Goal: Task Accomplishment & Management: Manage account settings

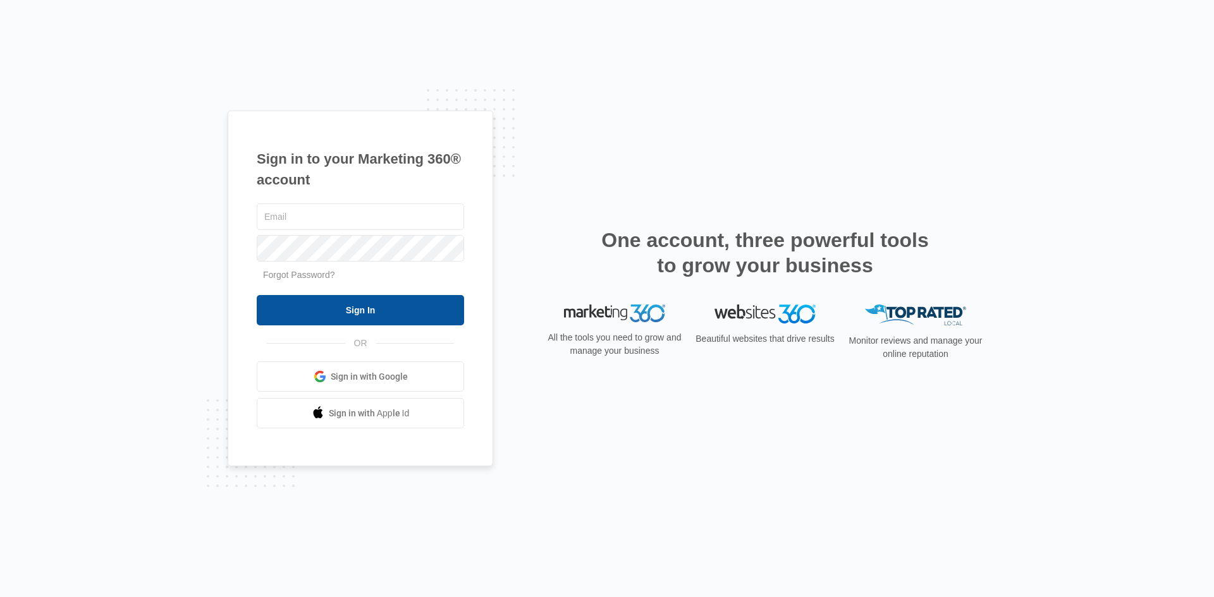
type input "[EMAIL_ADDRESS][DOMAIN_NAME]"
click at [318, 310] on input "Sign In" at bounding box center [360, 310] width 207 height 30
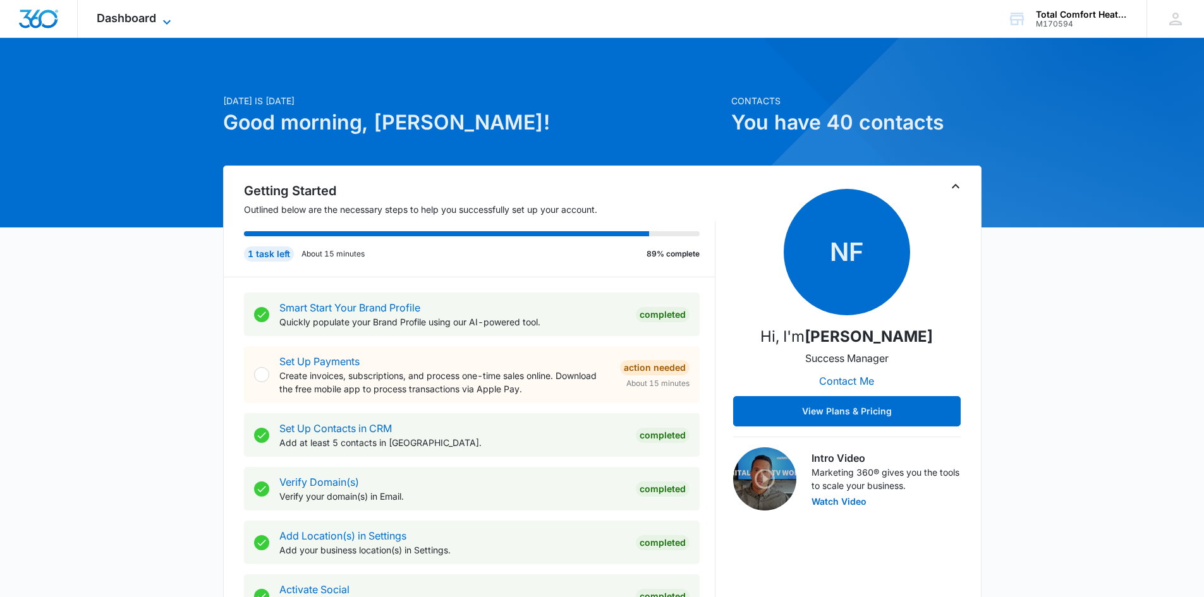
click at [159, 18] on icon at bounding box center [166, 22] width 15 height 15
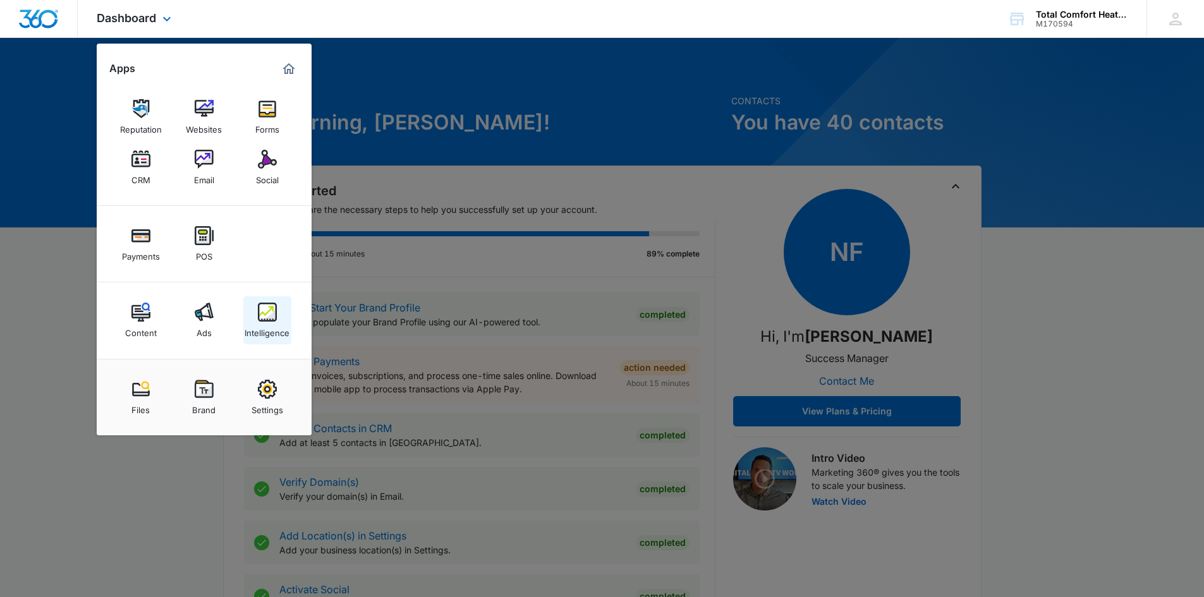
click at [269, 309] on img at bounding box center [267, 312] width 19 height 19
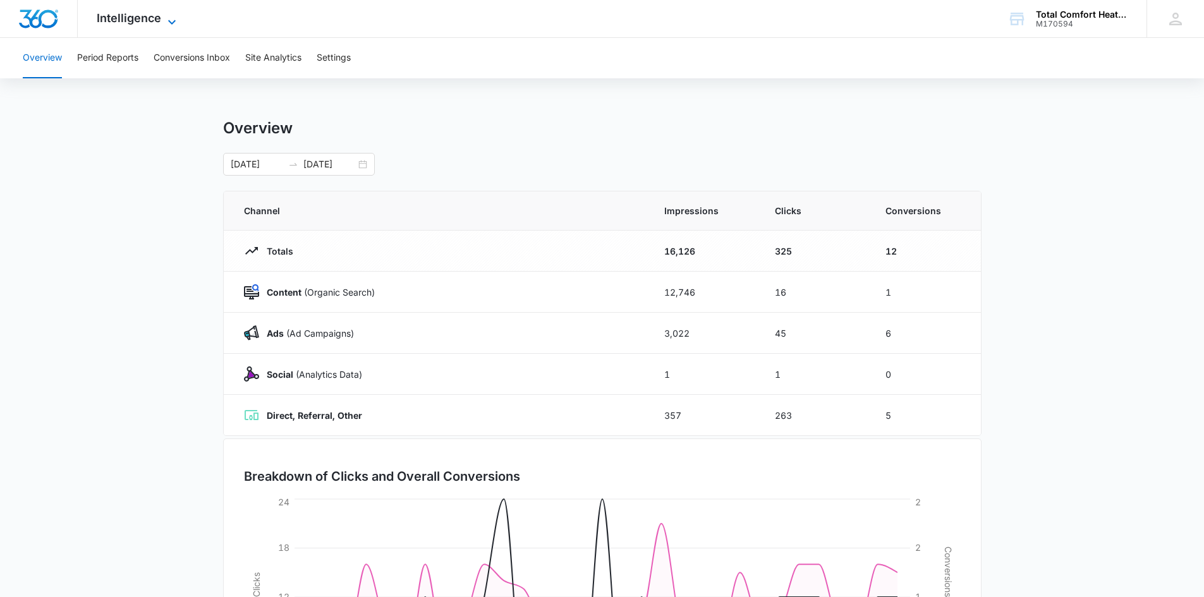
click at [149, 16] on span "Intelligence" at bounding box center [129, 17] width 64 height 13
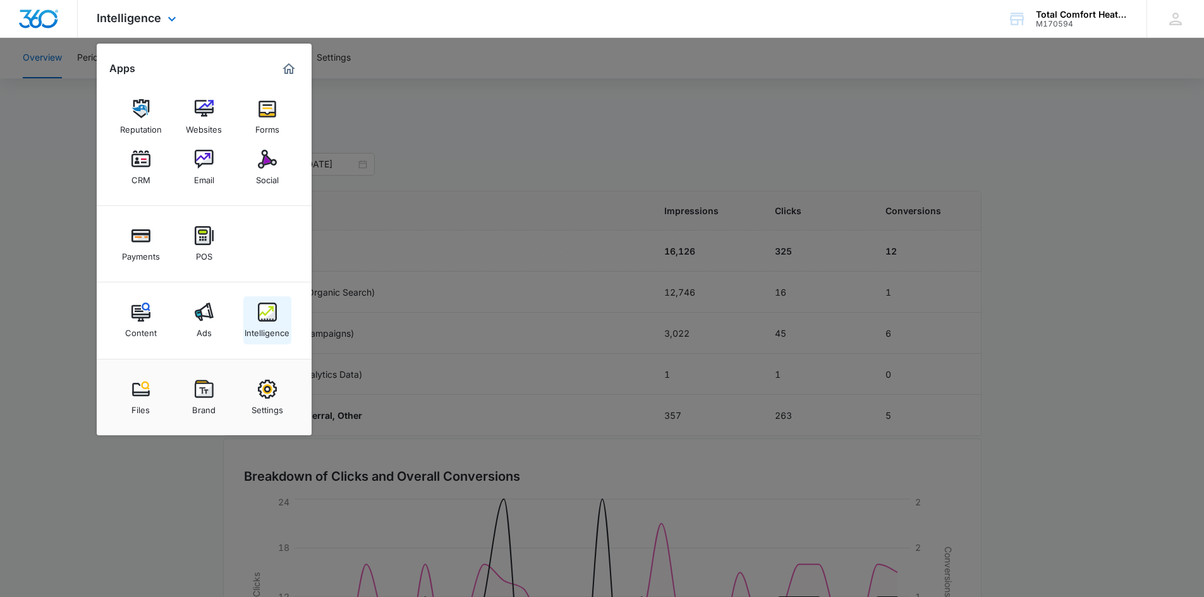
click at [265, 316] on img at bounding box center [267, 312] width 19 height 19
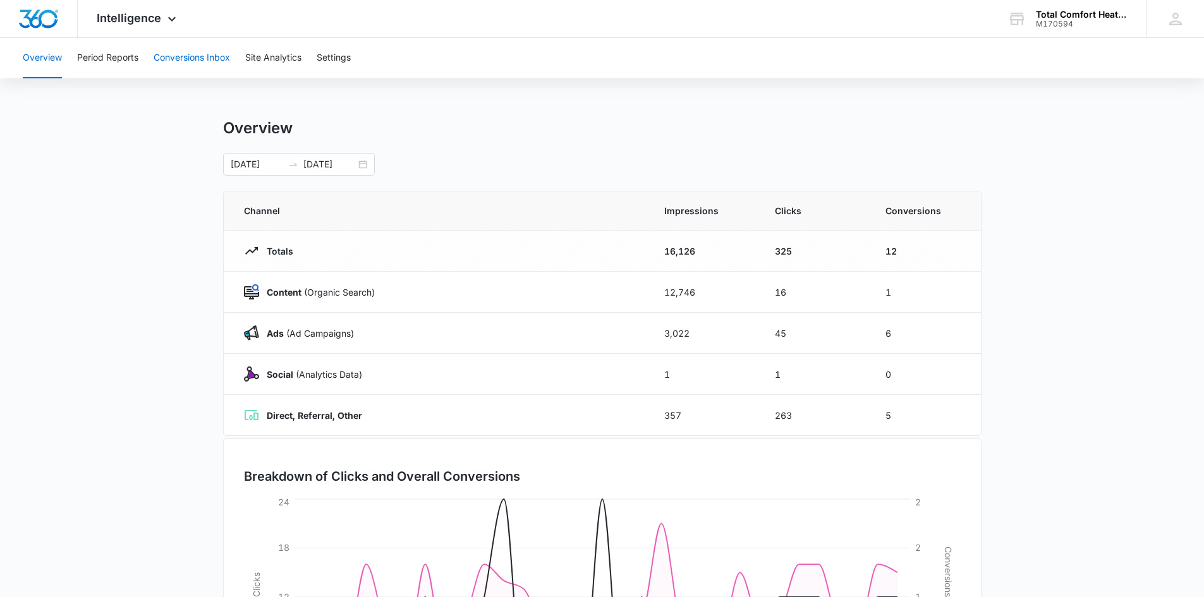
click at [207, 58] on button "Conversions Inbox" at bounding box center [192, 58] width 76 height 40
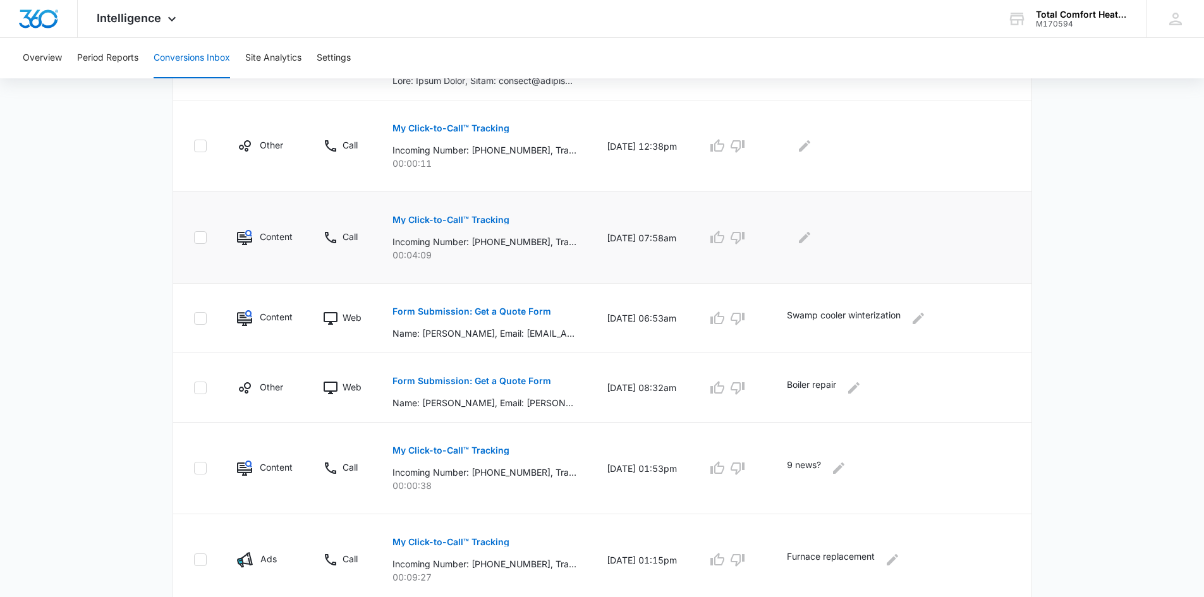
scroll to position [379, 0]
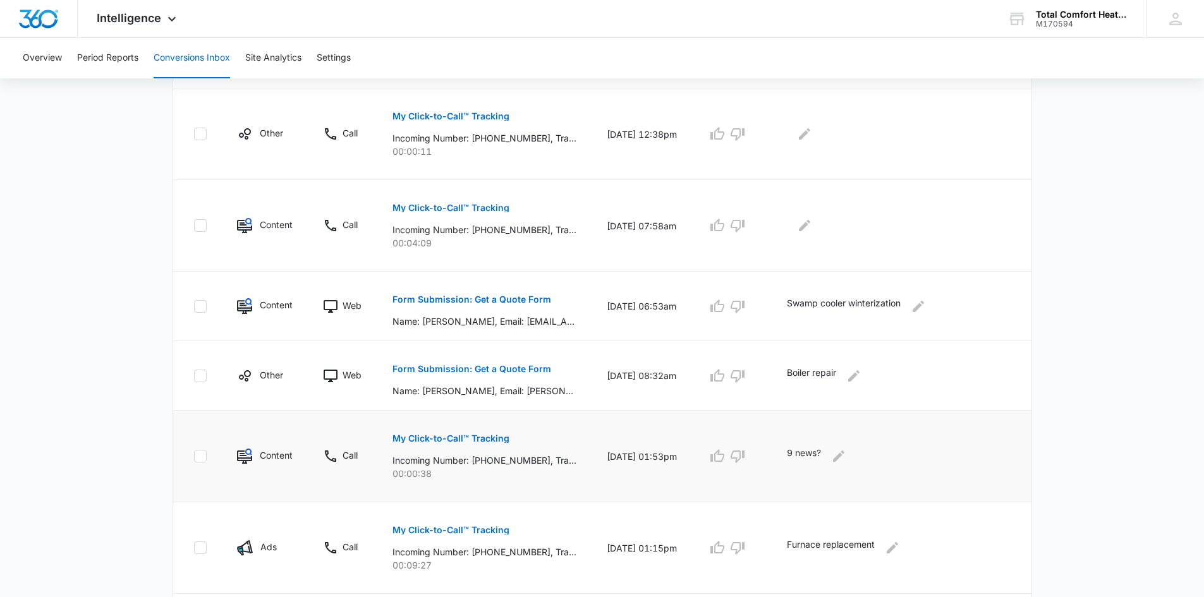
click at [444, 437] on p "My Click-to-Call™ Tracking" at bounding box center [450, 438] width 117 height 9
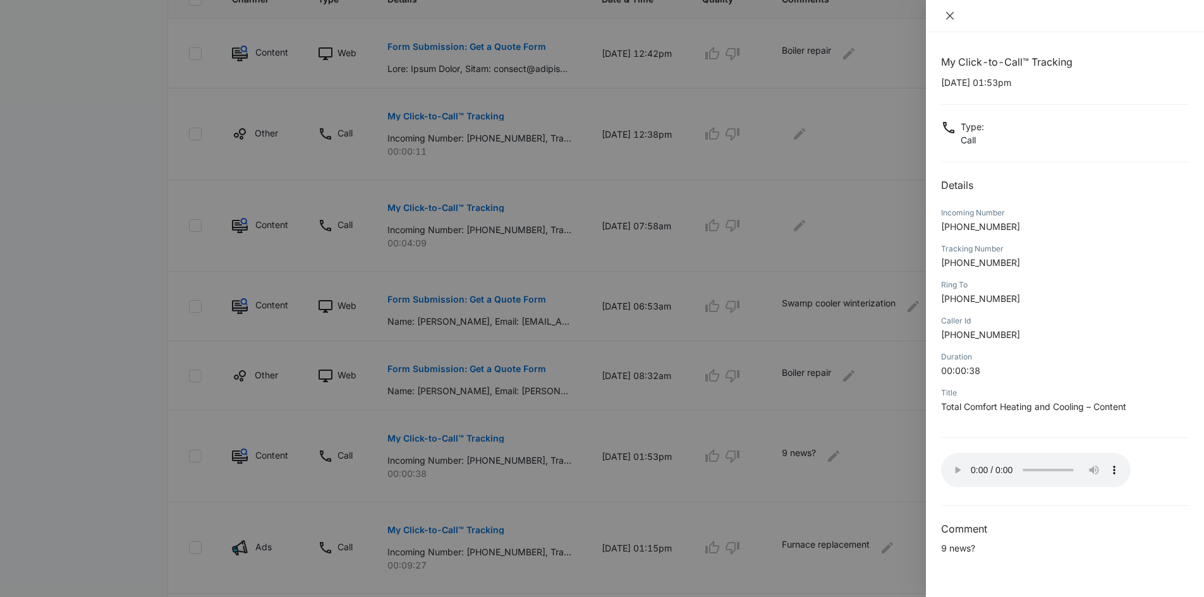
click at [947, 10] on button "Close" at bounding box center [950, 15] width 18 height 11
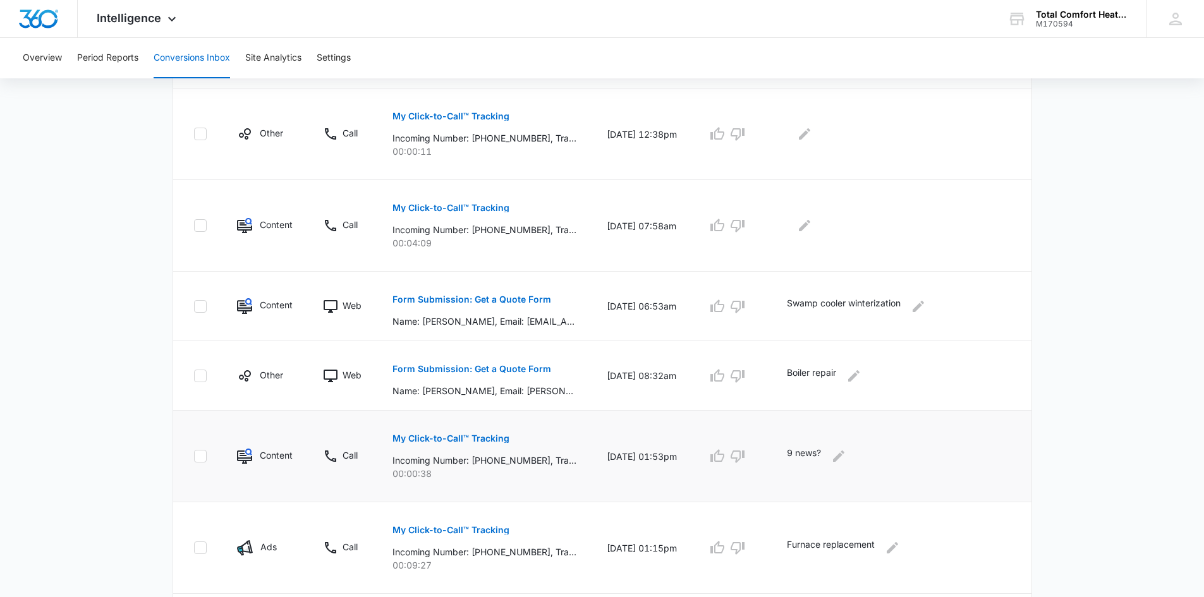
scroll to position [442, 0]
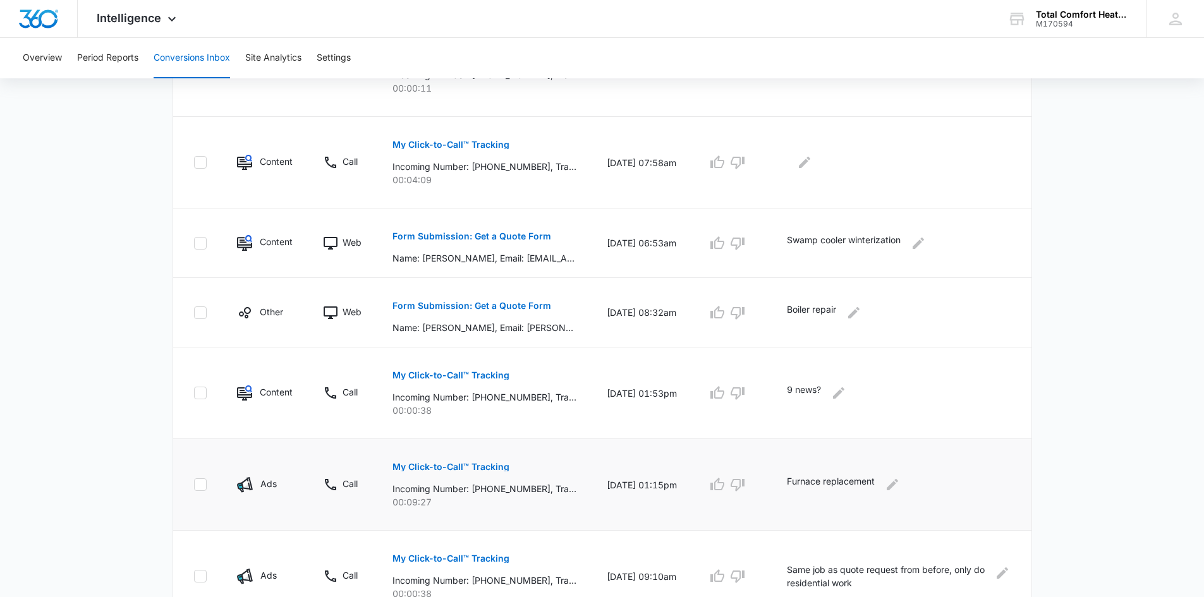
click at [470, 463] on p "My Click-to-Call™ Tracking" at bounding box center [450, 467] width 117 height 9
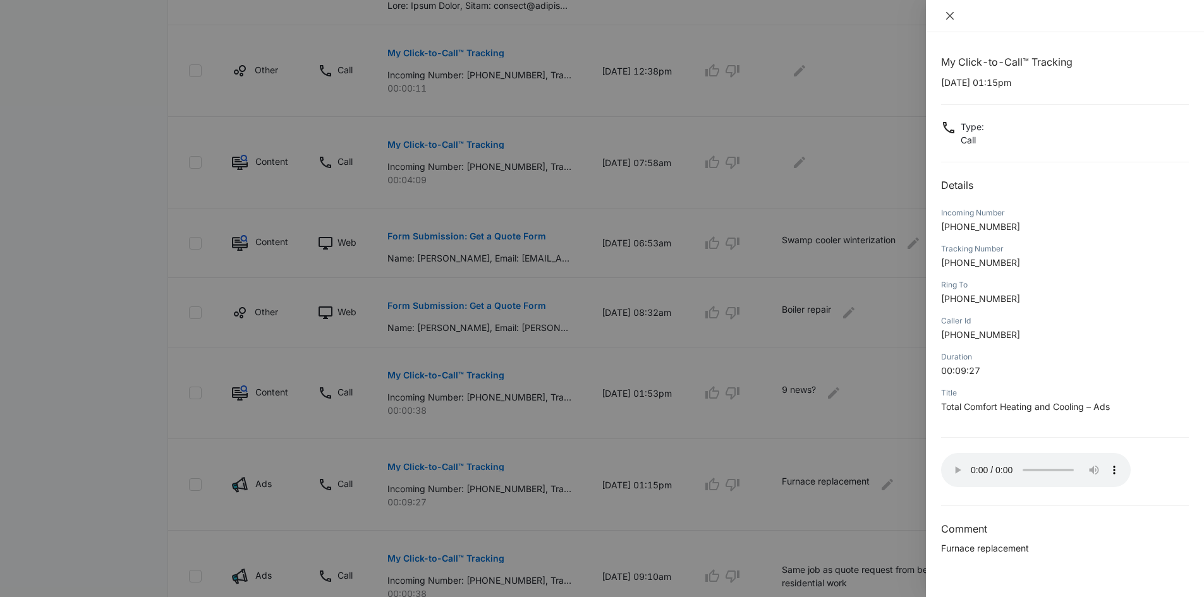
click at [947, 16] on icon "close" at bounding box center [950, 16] width 10 height 10
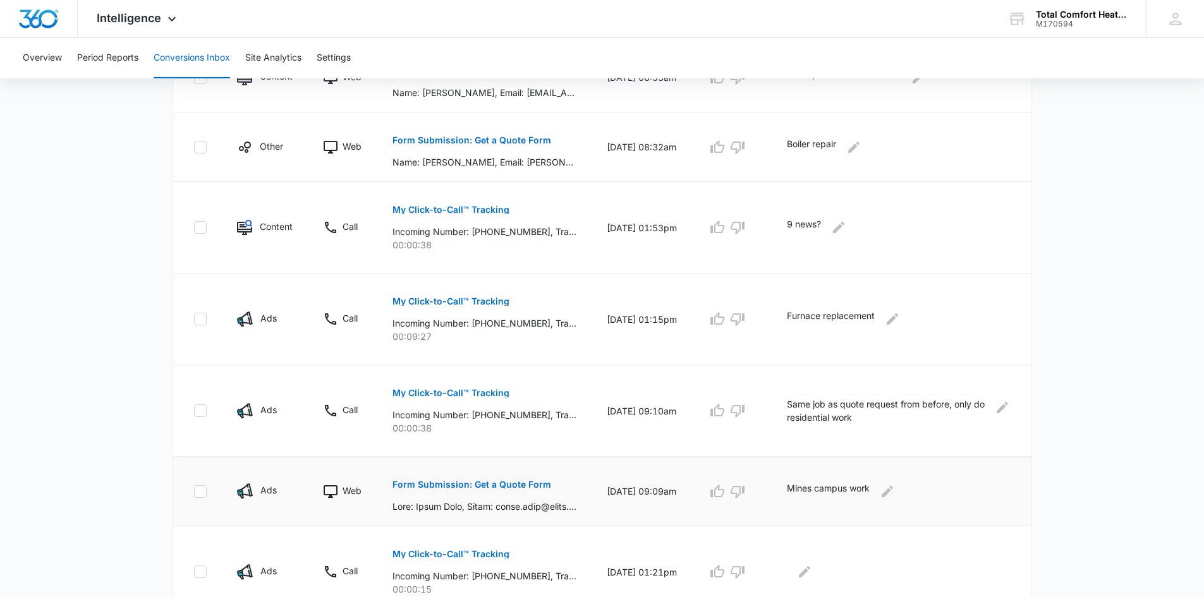
scroll to position [632, 0]
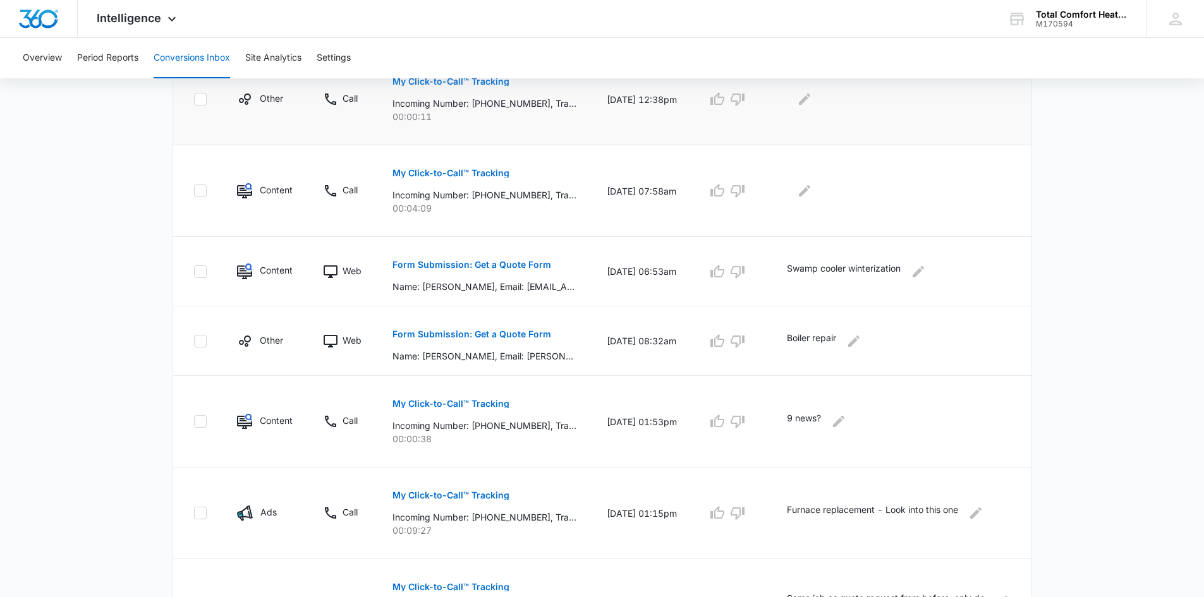
scroll to position [442, 0]
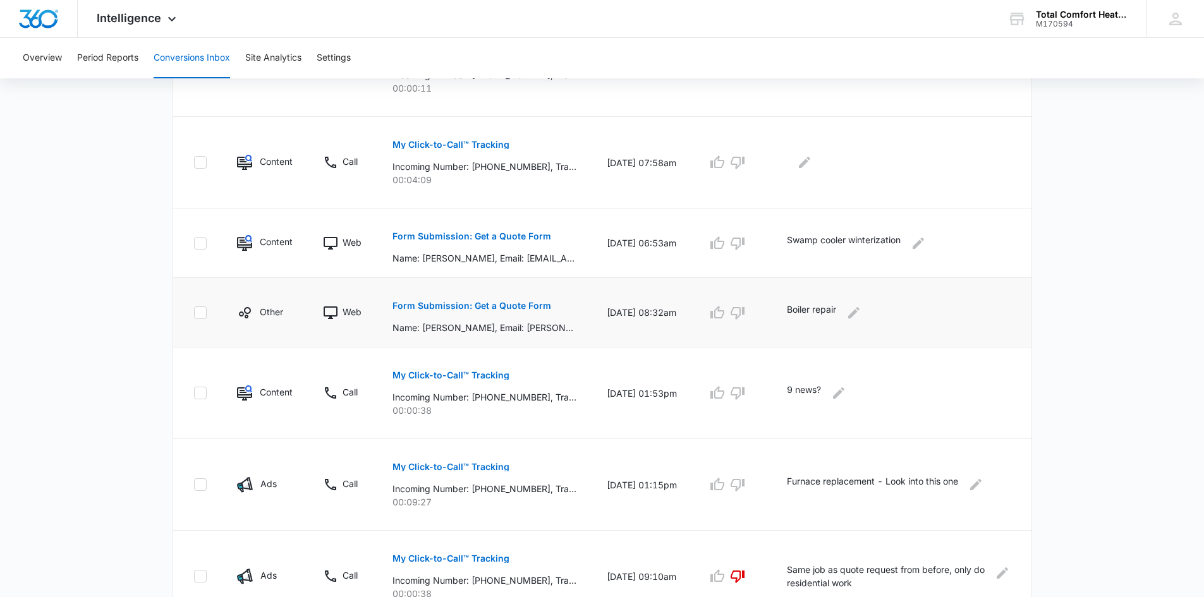
click at [449, 303] on p "Form Submission: Get a Quote Form" at bounding box center [471, 305] width 159 height 9
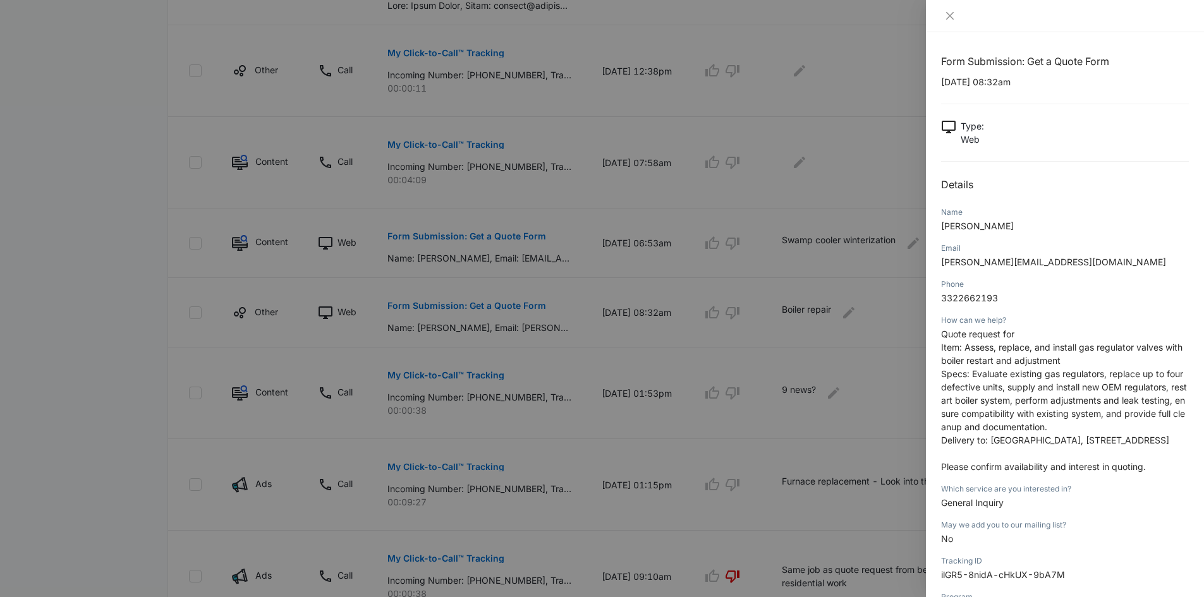
scroll to position [0, 0]
click at [951, 16] on icon "close" at bounding box center [950, 16] width 8 height 8
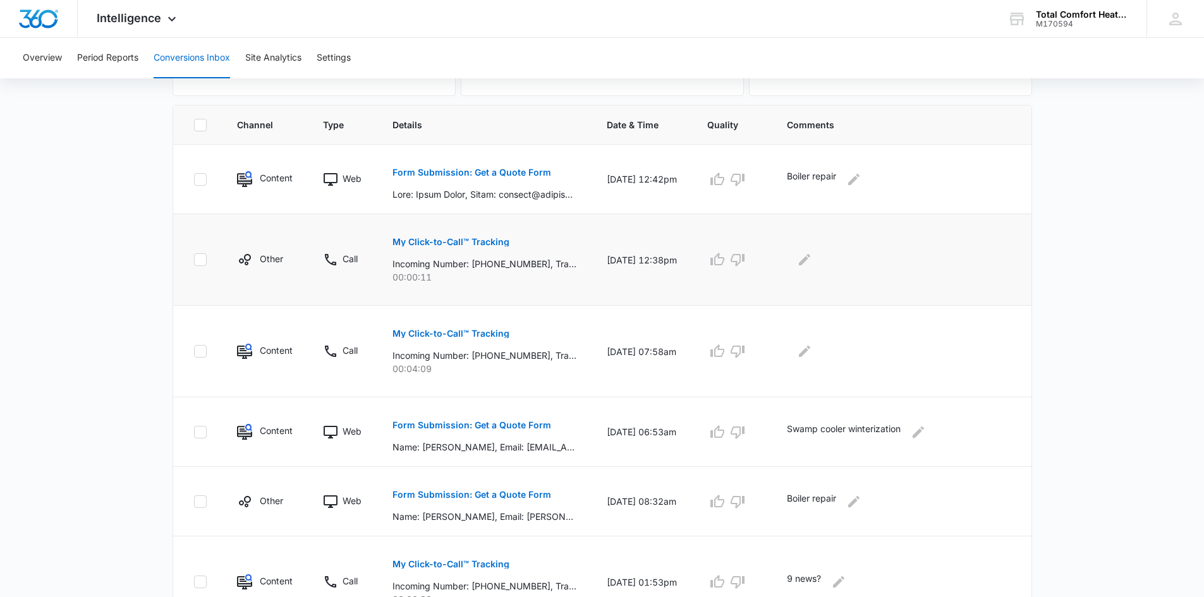
scroll to position [253, 0]
click at [334, 178] on icon at bounding box center [330, 180] width 15 height 15
click at [474, 172] on p "Form Submission: Get a Quote Form" at bounding box center [471, 173] width 159 height 9
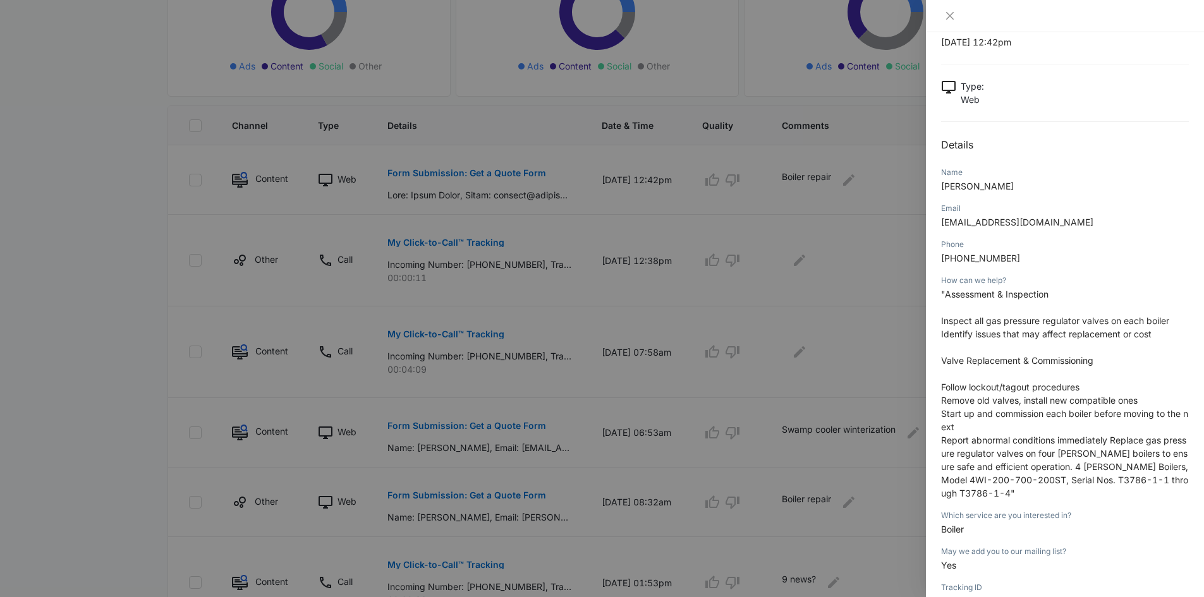
scroll to position [40, 0]
drag, startPoint x: 981, startPoint y: 224, endPoint x: 1037, endPoint y: 226, distance: 55.7
click at [1037, 226] on span "contact@atzsolutionllc.com" at bounding box center [1017, 222] width 152 height 11
copy span "atzsolutionllc"
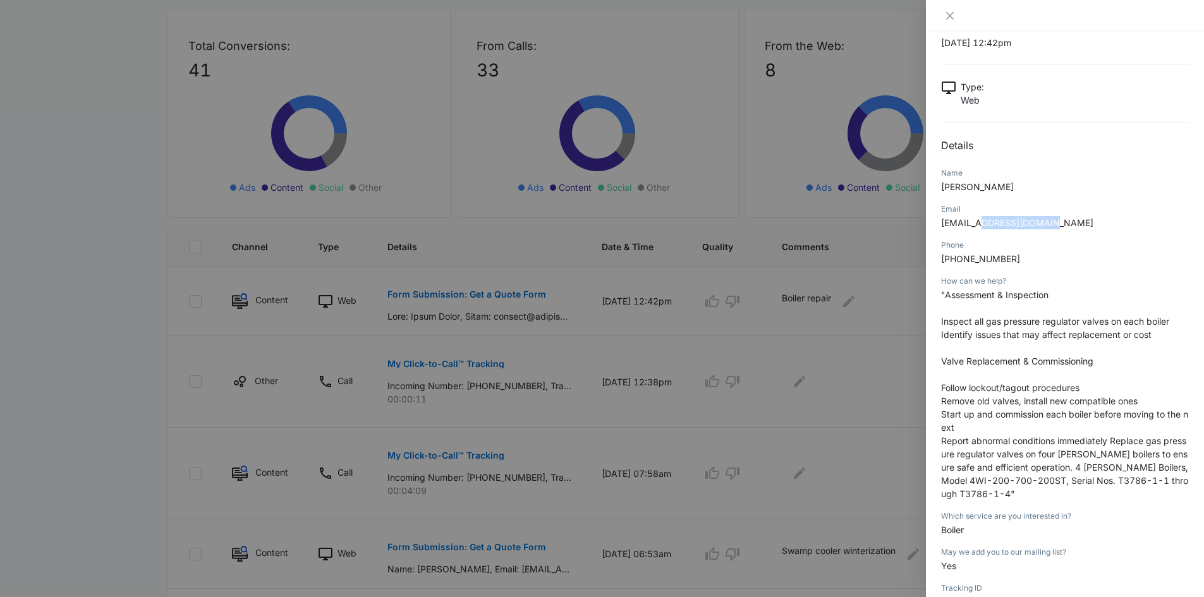
scroll to position [0, 0]
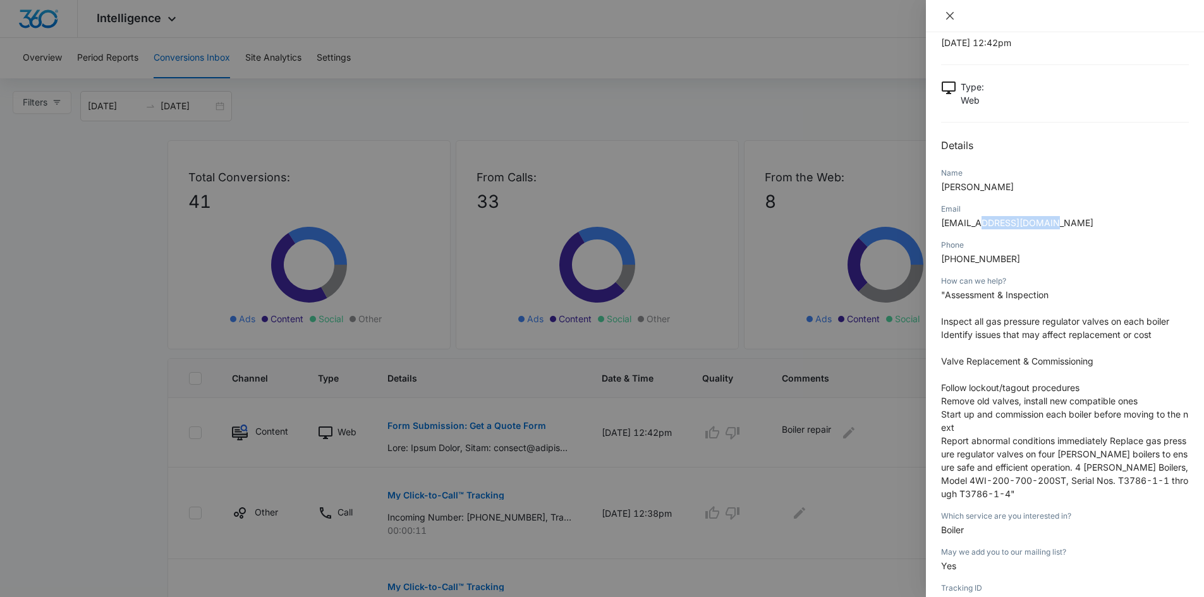
click at [952, 18] on icon "close" at bounding box center [950, 16] width 8 height 8
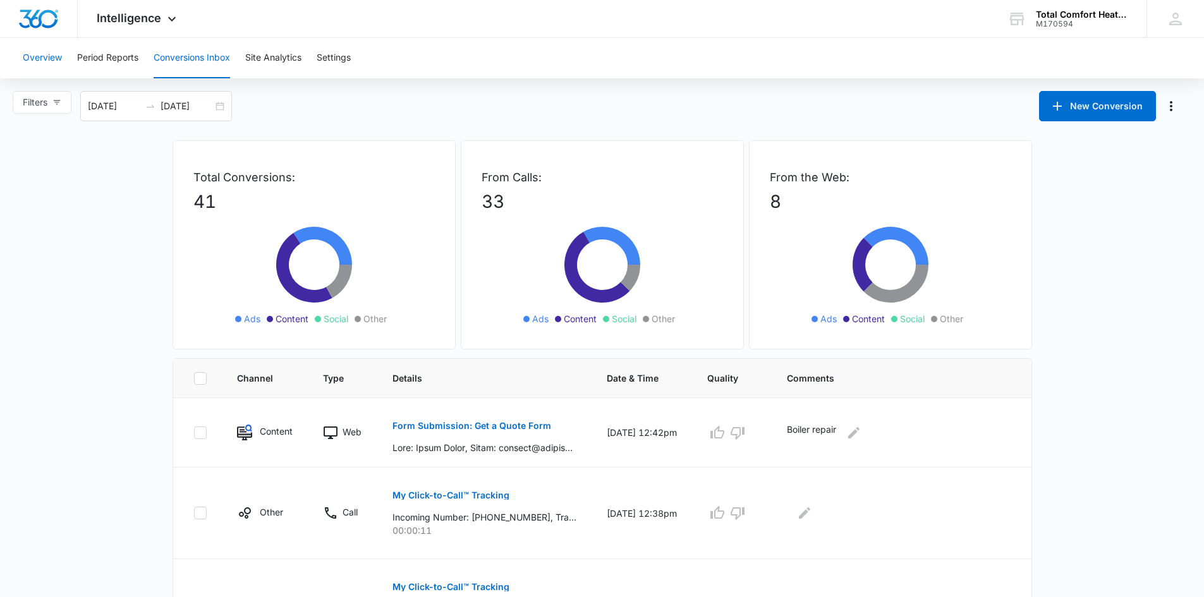
click at [35, 56] on button "Overview" at bounding box center [42, 58] width 39 height 40
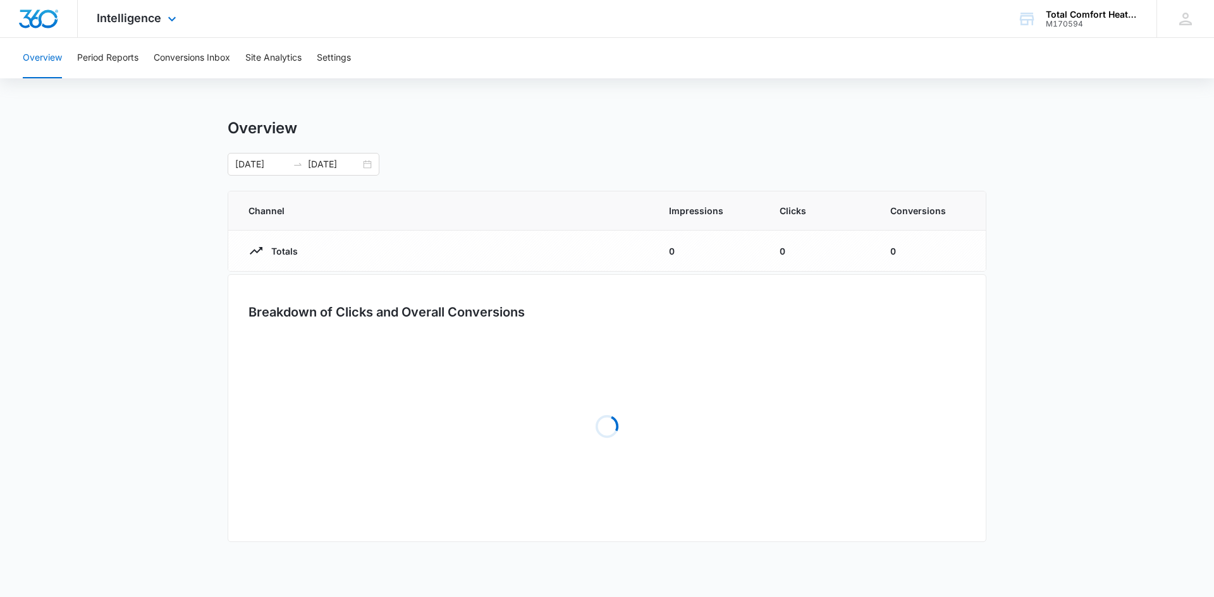
click at [56, 22] on img "Dashboard" at bounding box center [38, 18] width 40 height 19
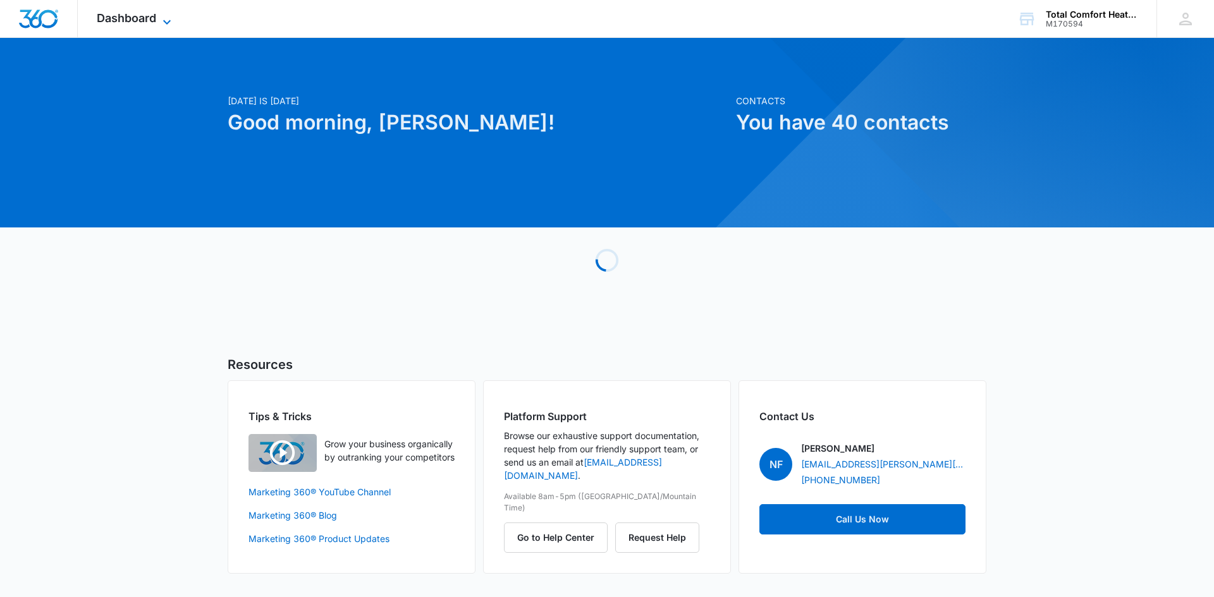
click at [159, 15] on icon at bounding box center [166, 22] width 15 height 15
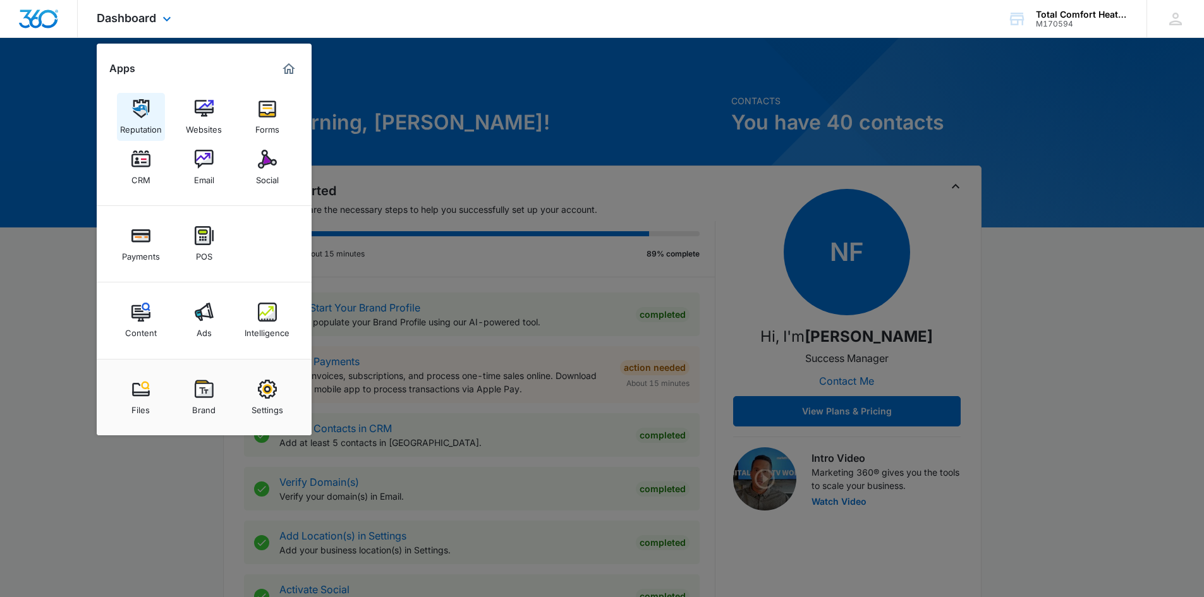
click at [133, 109] on img at bounding box center [140, 108] width 19 height 19
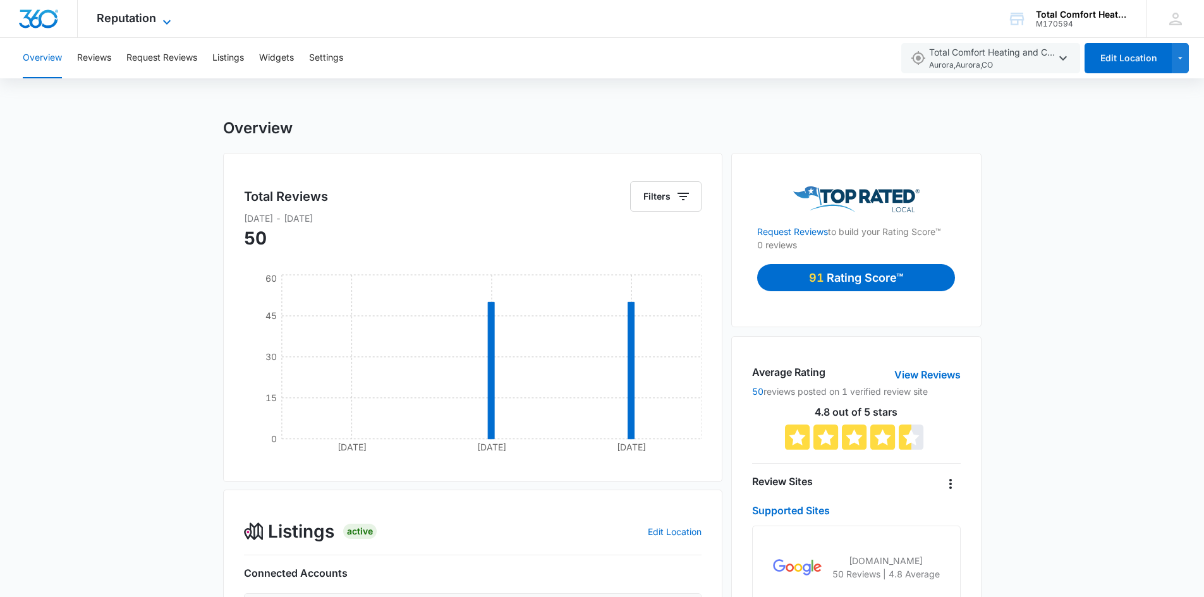
click at [169, 16] on icon at bounding box center [166, 22] width 15 height 15
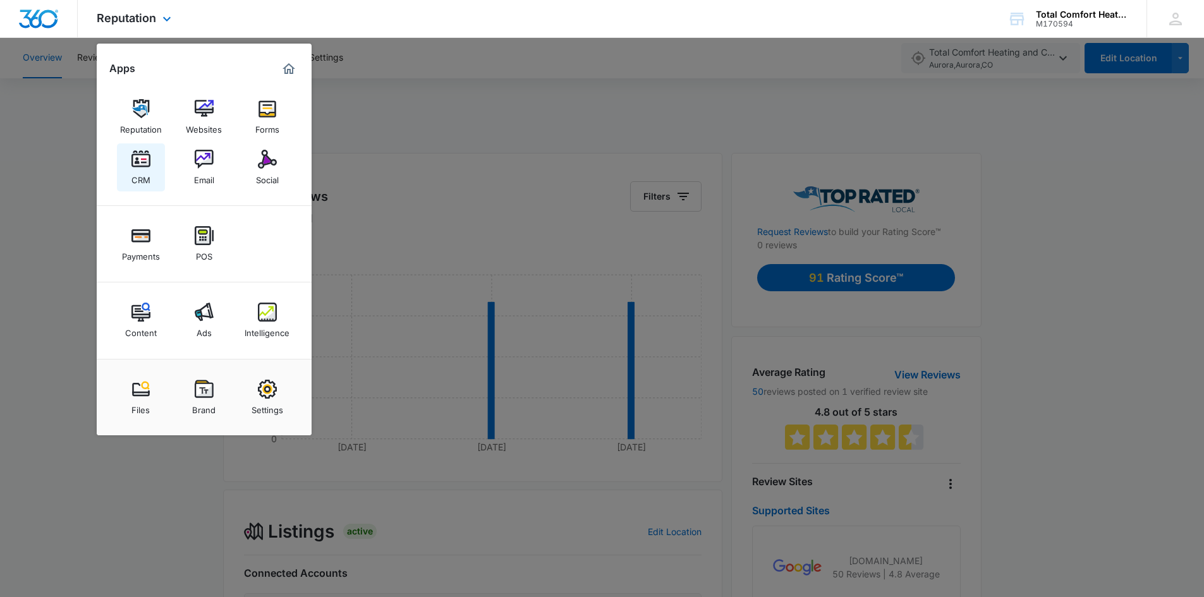
click at [140, 162] on img at bounding box center [140, 159] width 19 height 19
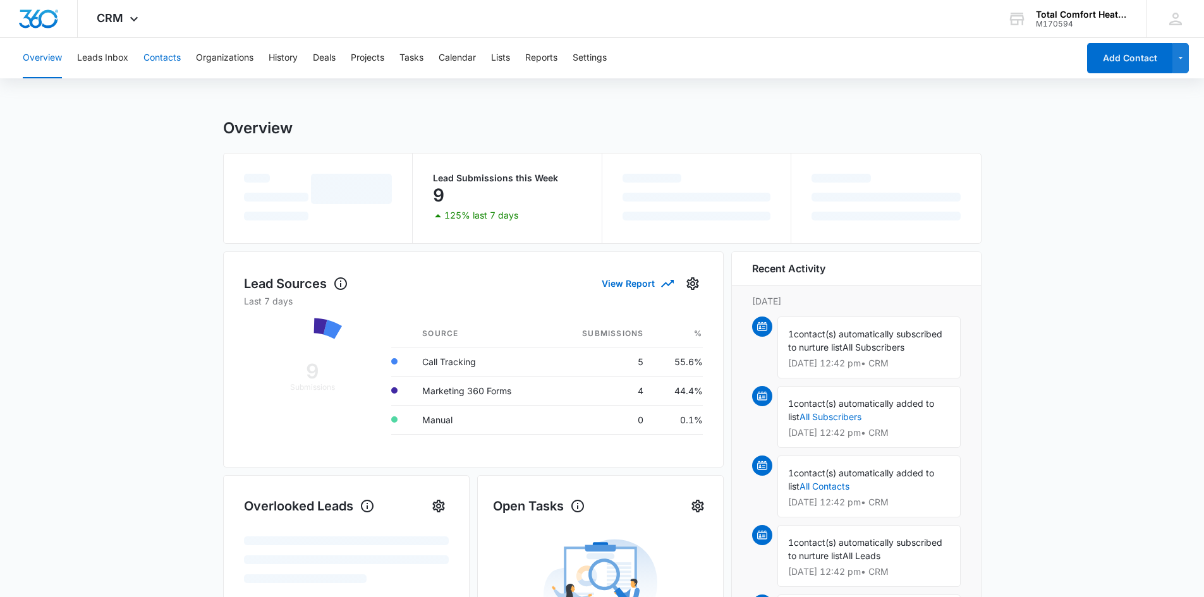
click at [169, 58] on button "Contacts" at bounding box center [161, 58] width 37 height 40
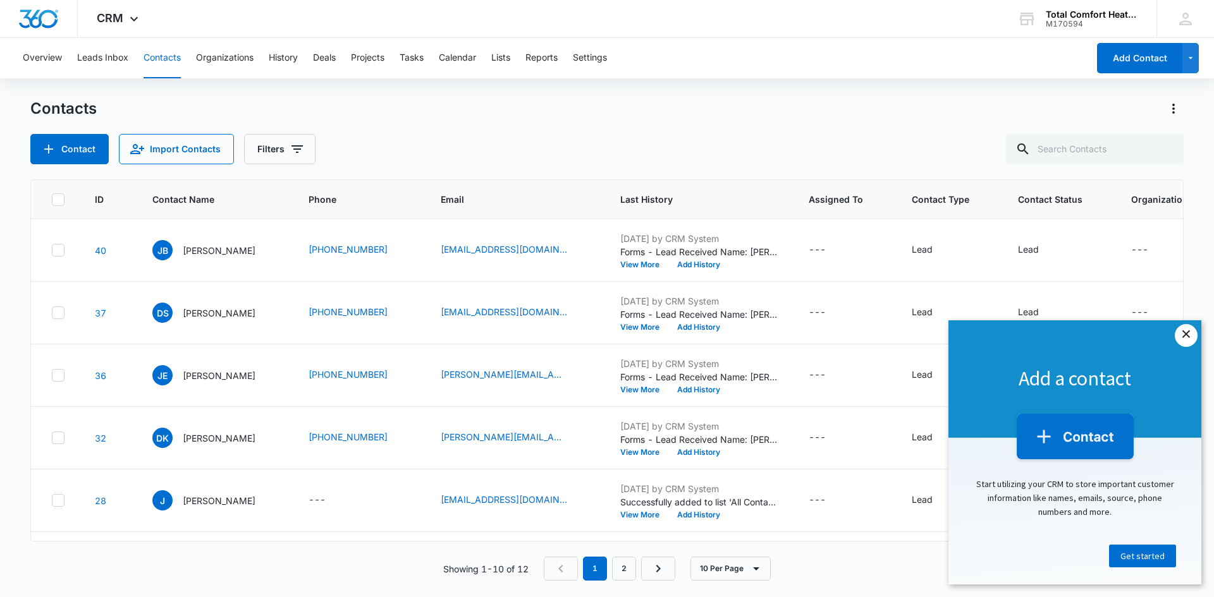
click at [1187, 332] on link "×" at bounding box center [1185, 335] width 23 height 23
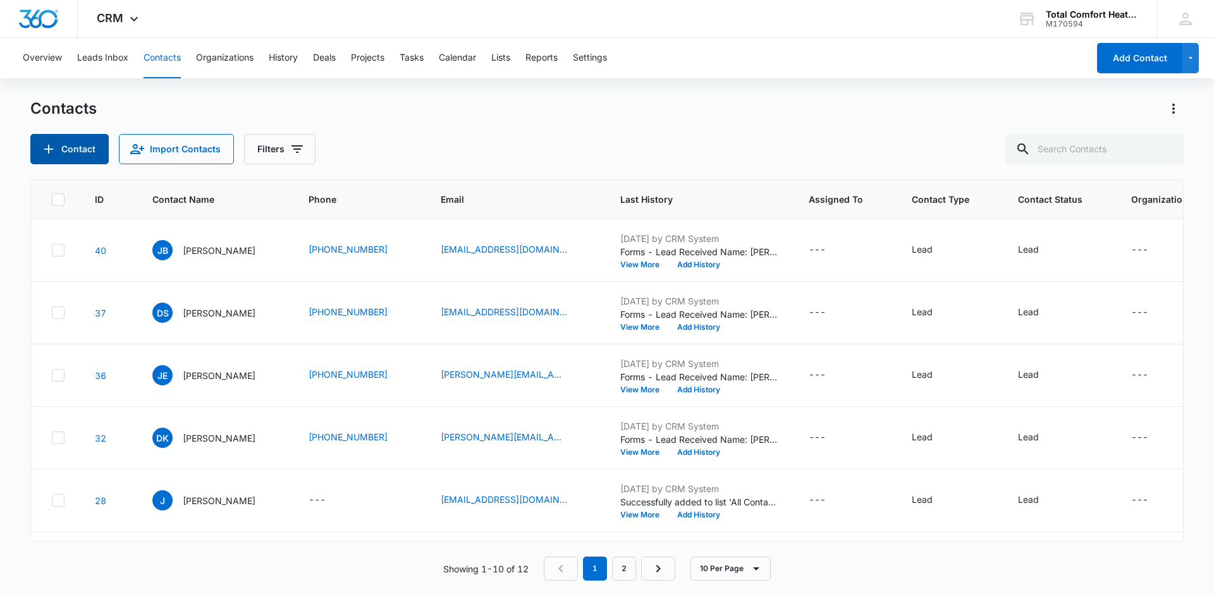
click at [70, 147] on button "Contact" at bounding box center [69, 149] width 78 height 30
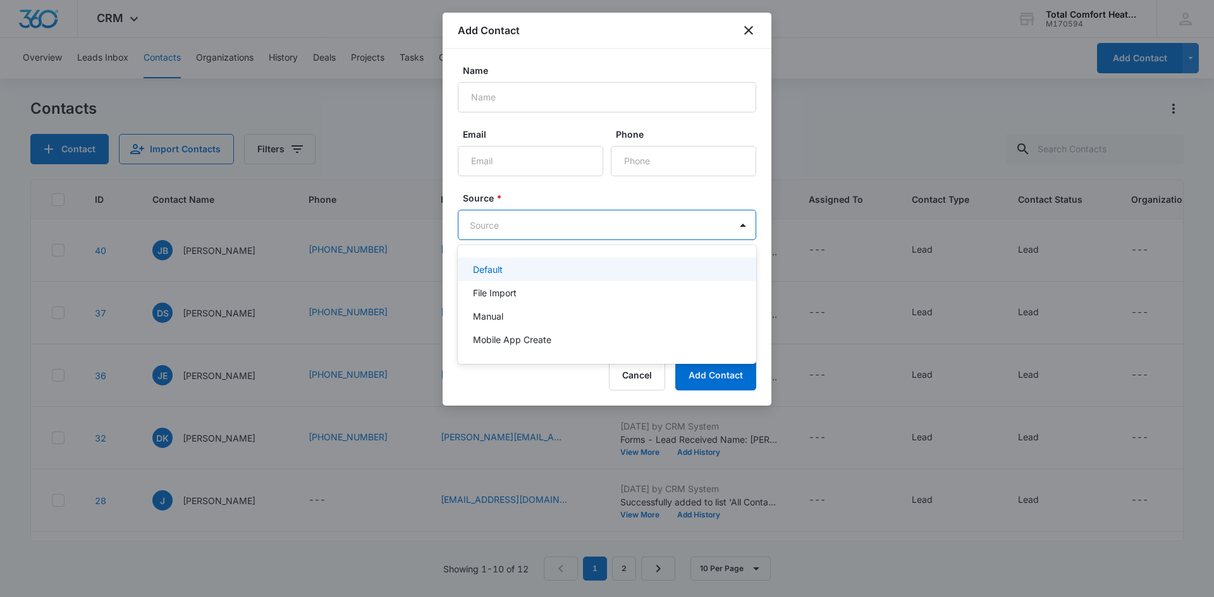
click at [715, 221] on body "CRM Apps Reputation Websites Forms CRM Email Social Payments POS Content Ads In…" at bounding box center [607, 298] width 1214 height 597
click at [716, 226] on div at bounding box center [607, 298] width 1214 height 597
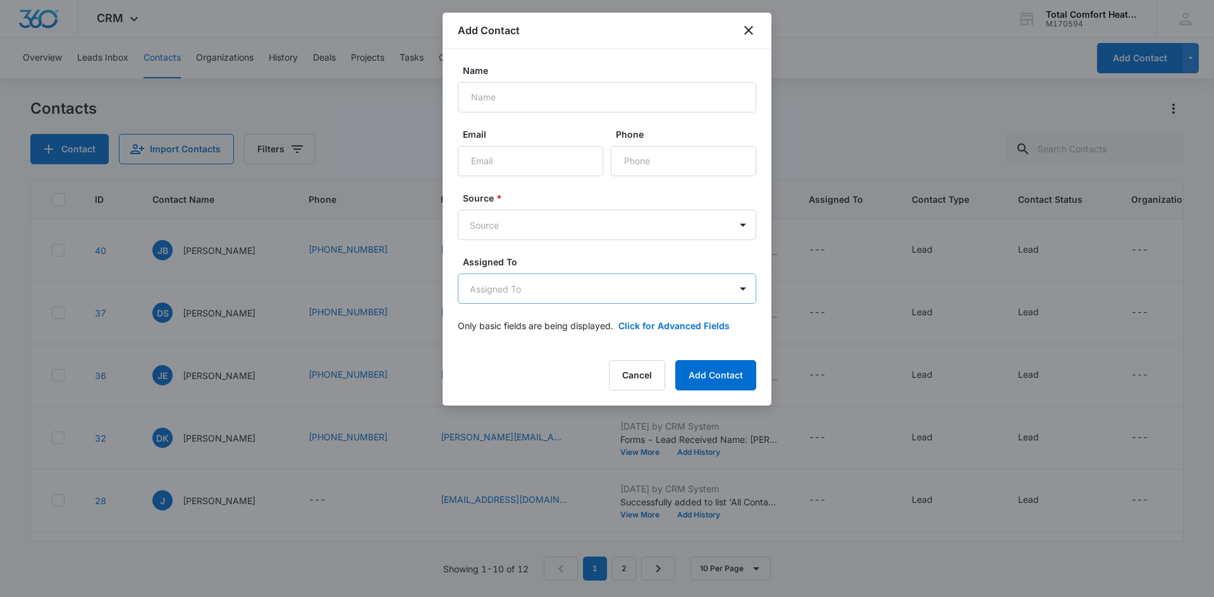
click at [633, 288] on body "CRM Apps Reputation Websites Forms CRM Email Social Payments POS Content Ads In…" at bounding box center [607, 298] width 1214 height 597
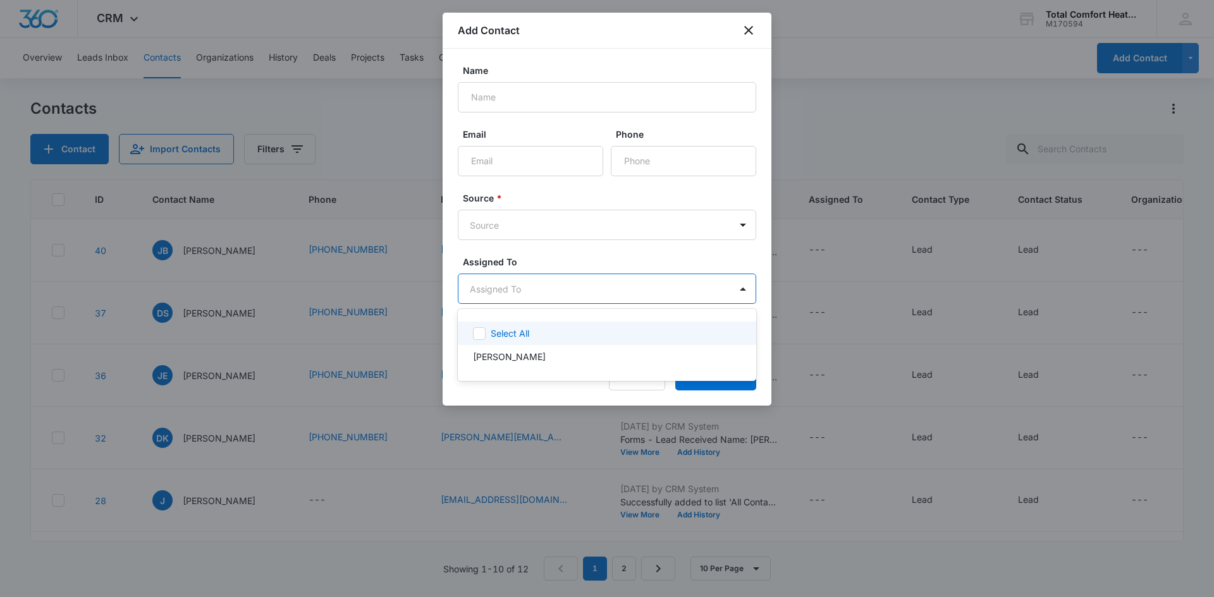
click at [633, 288] on div at bounding box center [607, 298] width 1214 height 597
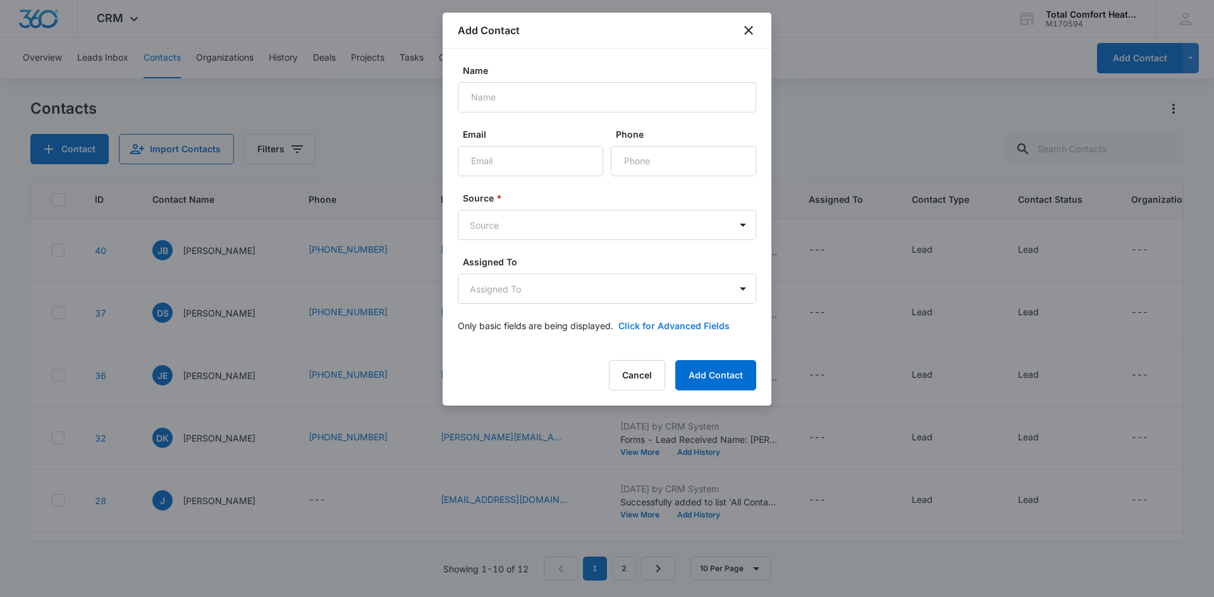
click at [684, 327] on button "Click for Advanced Fields" at bounding box center [673, 325] width 111 height 13
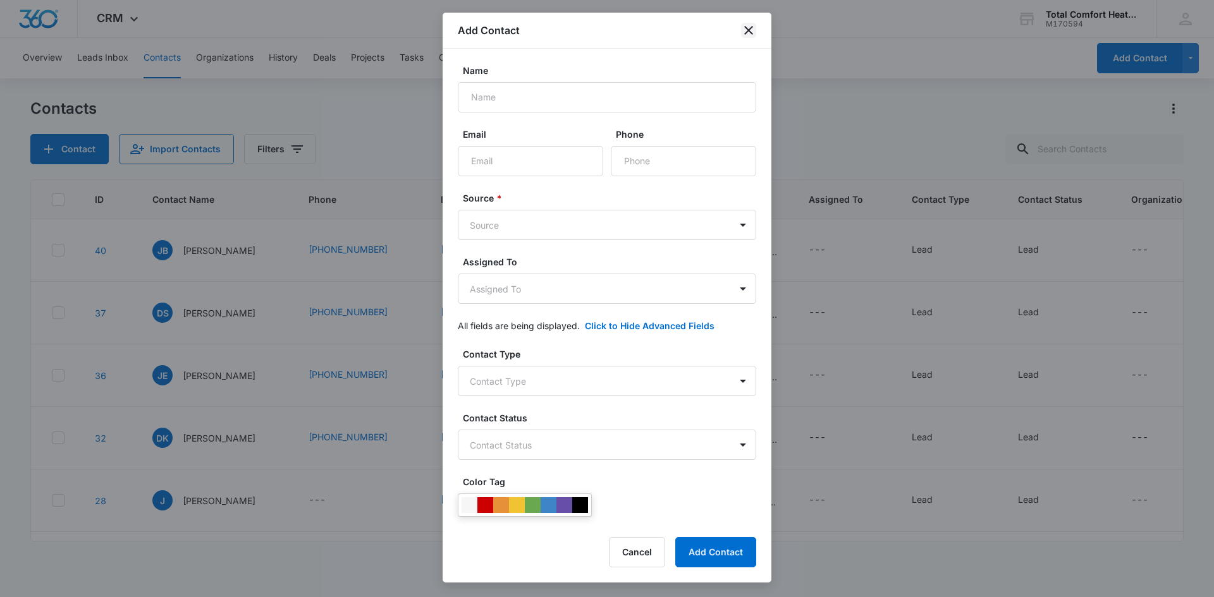
click at [746, 30] on icon "close" at bounding box center [748, 30] width 15 height 15
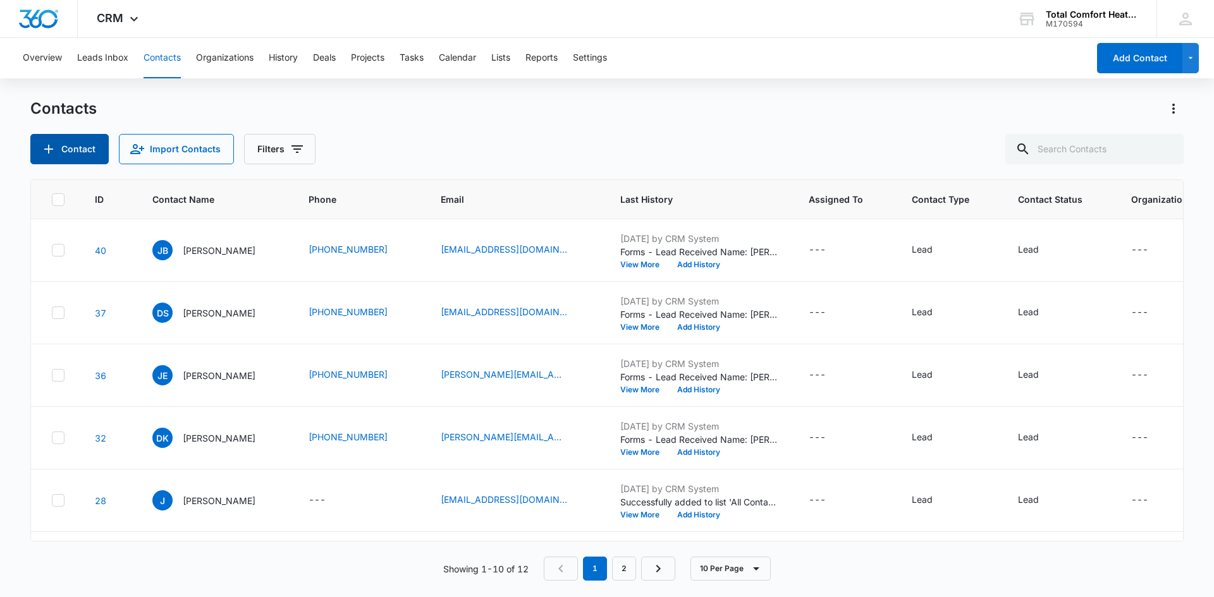
click at [73, 139] on button "Contact" at bounding box center [69, 149] width 78 height 30
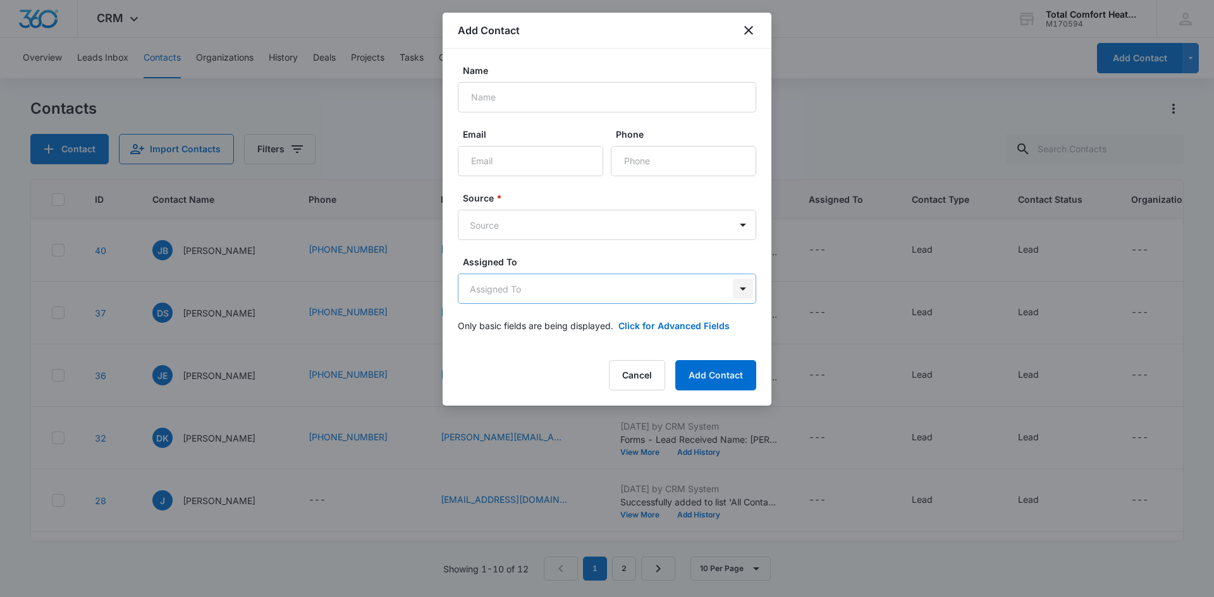
click at [743, 294] on body "CRM Apps Reputation Websites Forms CRM Email Social Payments POS Content Ads In…" at bounding box center [607, 298] width 1214 height 597
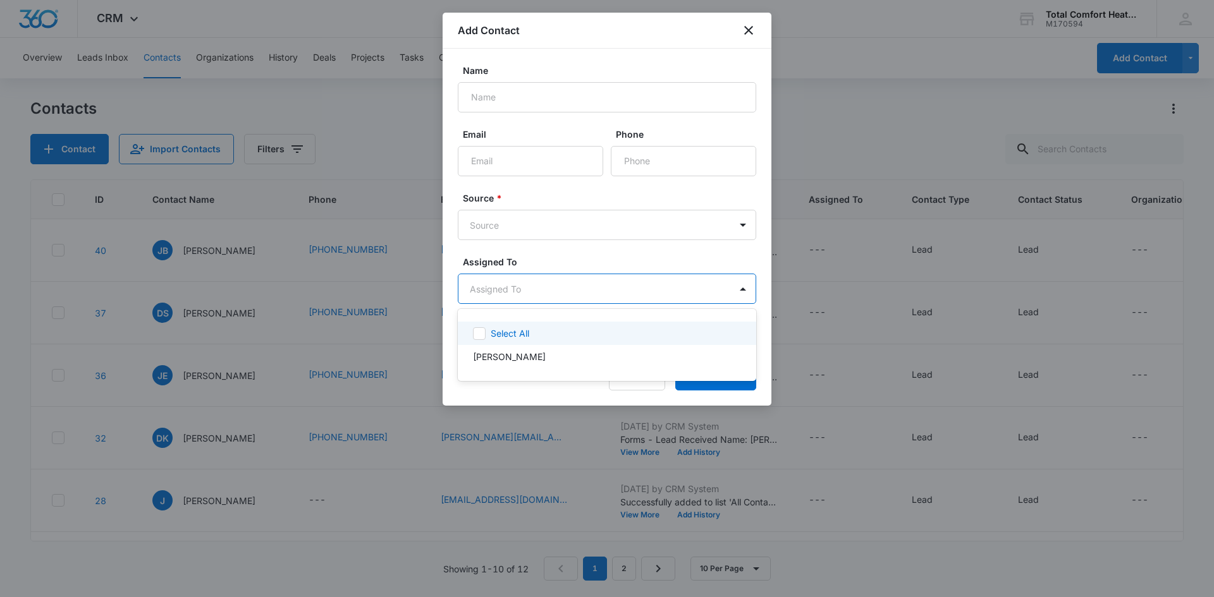
click at [743, 27] on div at bounding box center [607, 298] width 1214 height 597
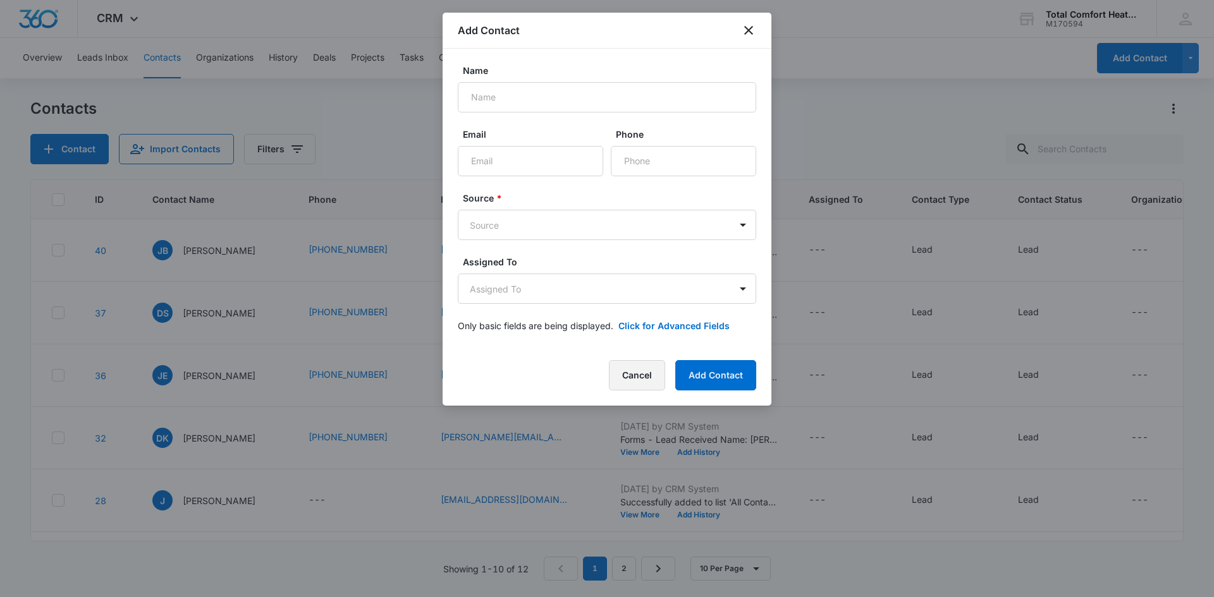
click at [629, 379] on button "Cancel" at bounding box center [637, 375] width 56 height 30
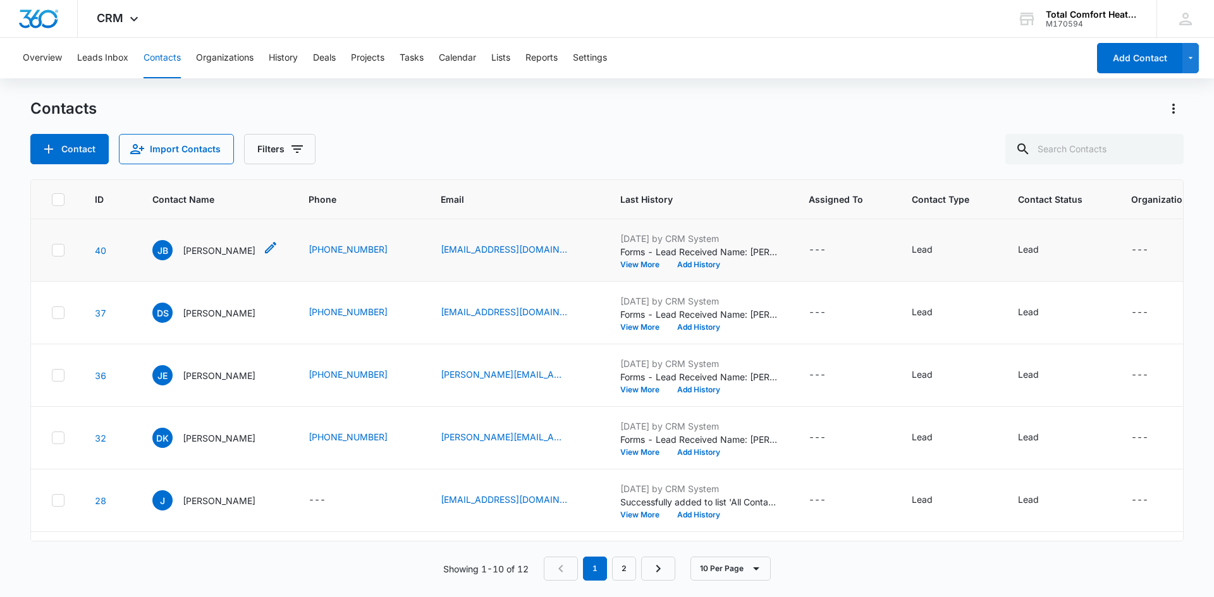
click at [204, 254] on p "Jason Brown" at bounding box center [219, 250] width 73 height 13
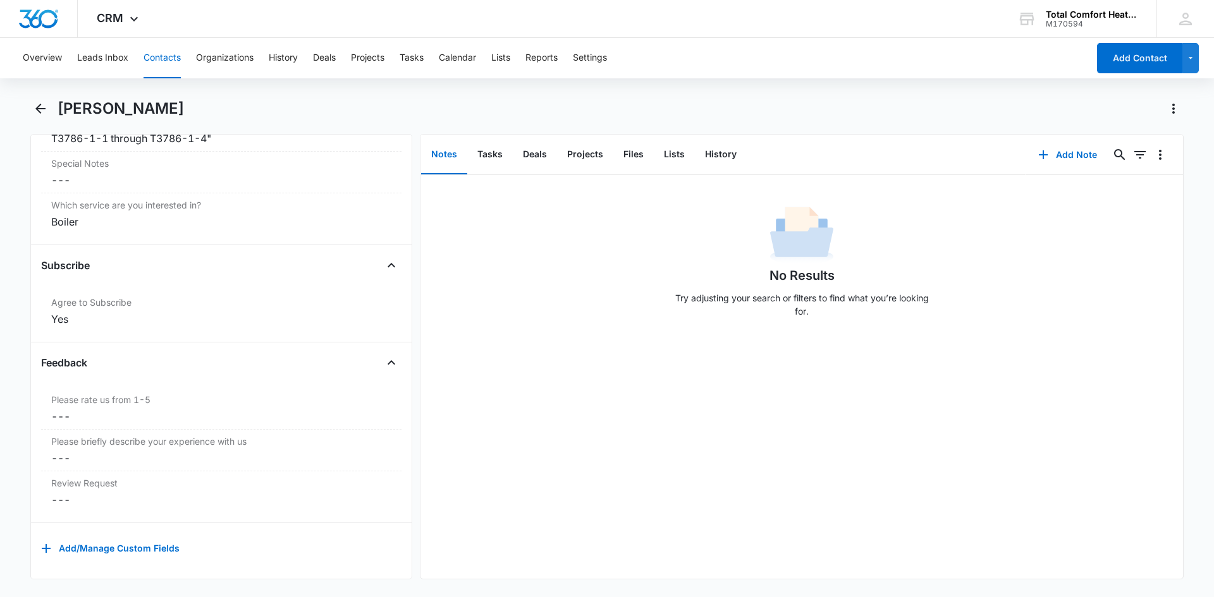
scroll to position [1314, 0]
click at [91, 482] on div "Review Request Cancel Save Changes ---" at bounding box center [221, 491] width 360 height 41
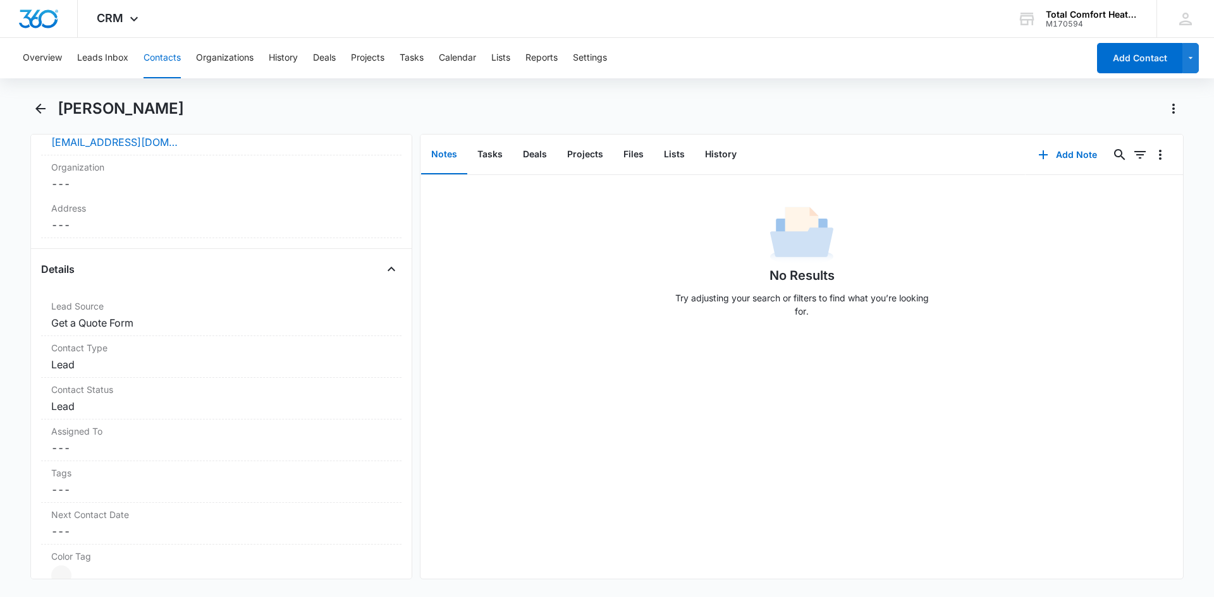
scroll to position [0, 0]
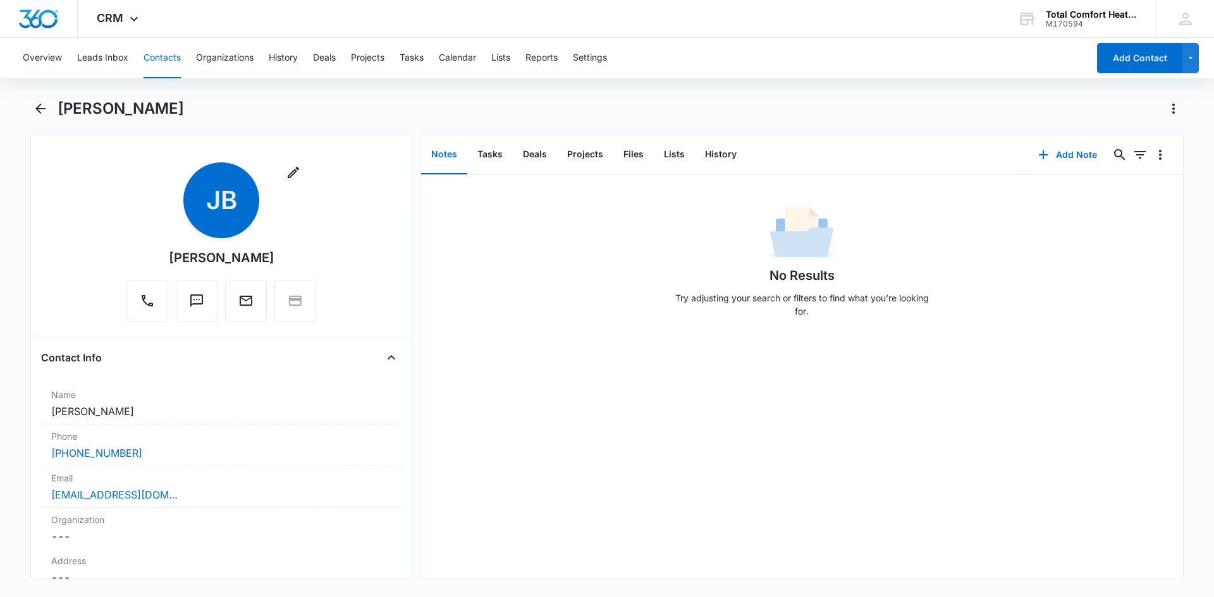
click at [387, 100] on div "Jason Brown" at bounding box center [621, 109] width 1126 height 20
